Goal: Information Seeking & Learning: Learn about a topic

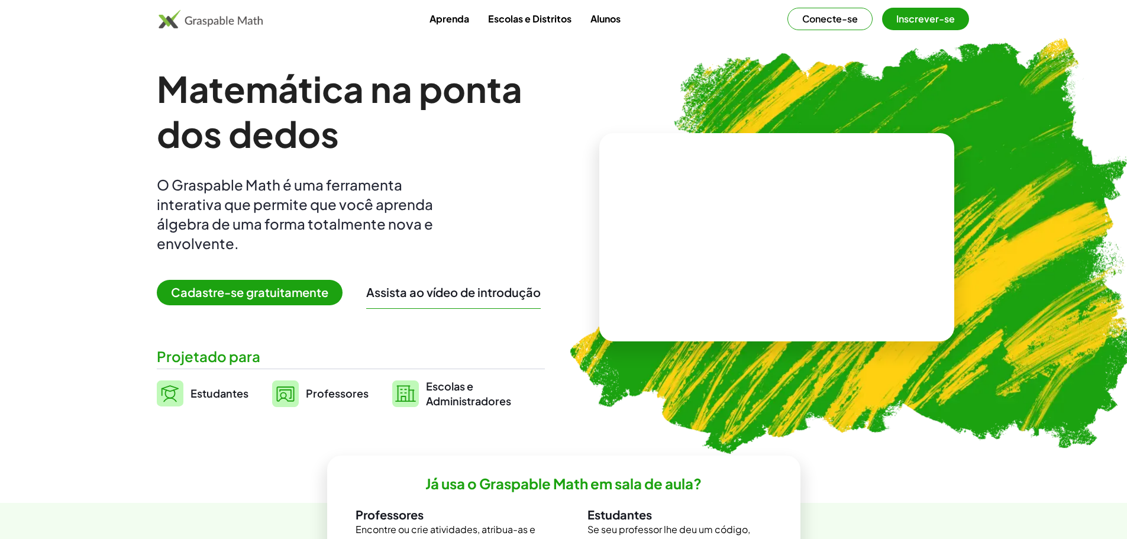
click at [250, 297] on font "Cadastre-se gratuitamente" at bounding box center [249, 292] width 157 height 15
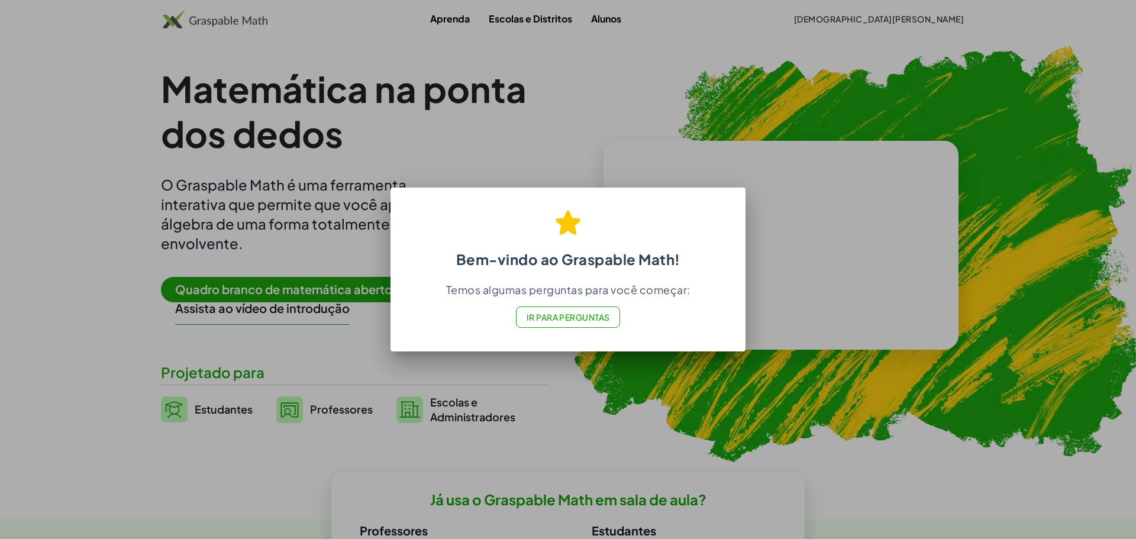
click at [569, 318] on font "Ir para Perguntas" at bounding box center [568, 317] width 83 height 11
click at [681, 413] on div at bounding box center [568, 269] width 1136 height 539
click at [531, 316] on font "Ir para Perguntas" at bounding box center [568, 317] width 83 height 11
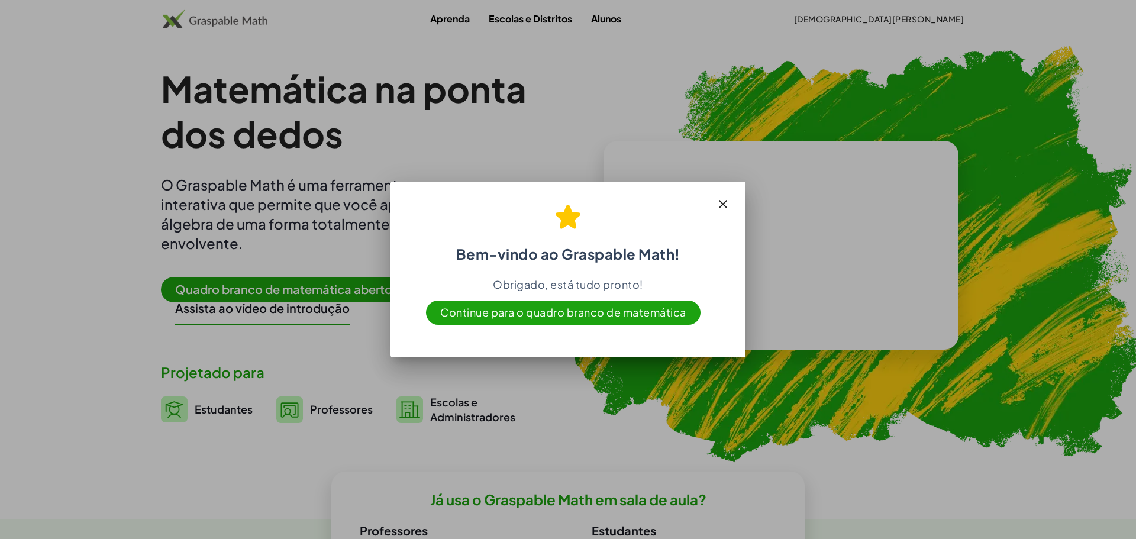
click at [725, 206] on icon "button" at bounding box center [723, 204] width 14 height 14
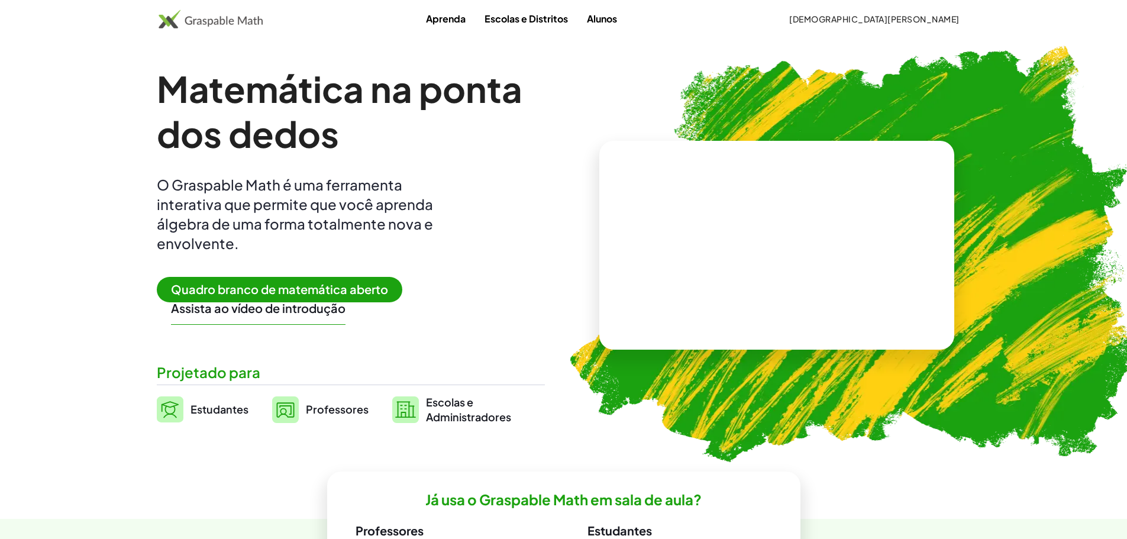
click at [756, 246] on video at bounding box center [777, 245] width 178 height 89
drag, startPoint x: 813, startPoint y: 245, endPoint x: 674, endPoint y: 248, distance: 139.7
click at [674, 248] on div "· 5 + · 3 + 2 + · 3 · 5" at bounding box center [775, 233] width 202 height 95
drag, startPoint x: 808, startPoint y: 256, endPoint x: 726, endPoint y: 246, distance: 82.9
click at [807, 288] on font "Tente outro" at bounding box center [812, 291] width 57 height 11
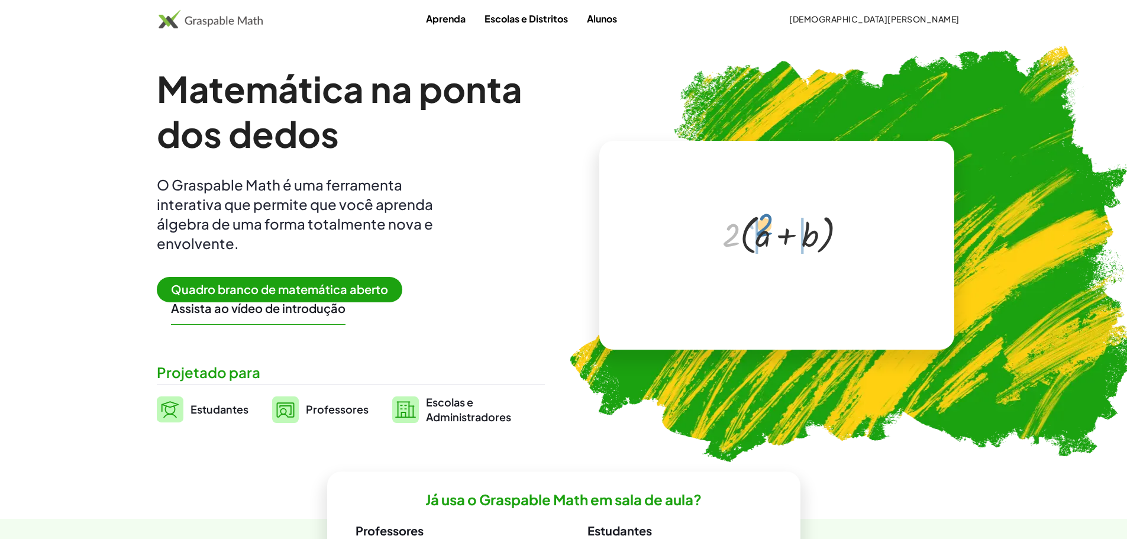
drag, startPoint x: 732, startPoint y: 241, endPoint x: 767, endPoint y: 236, distance: 35.3
click at [767, 236] on div at bounding box center [779, 234] width 125 height 49
click at [804, 291] on font "Tente outro" at bounding box center [812, 291] width 57 height 11
drag, startPoint x: 780, startPoint y: 255, endPoint x: 765, endPoint y: 225, distance: 33.9
